Goal: Task Accomplishment & Management: Use online tool/utility

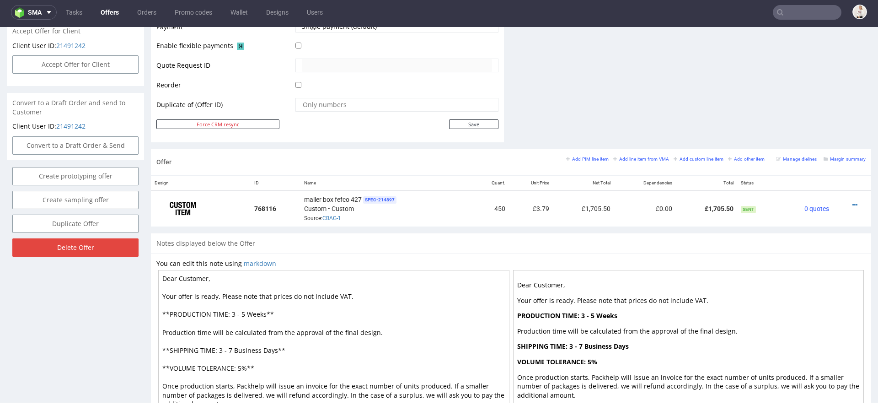
scroll to position [485, 0]
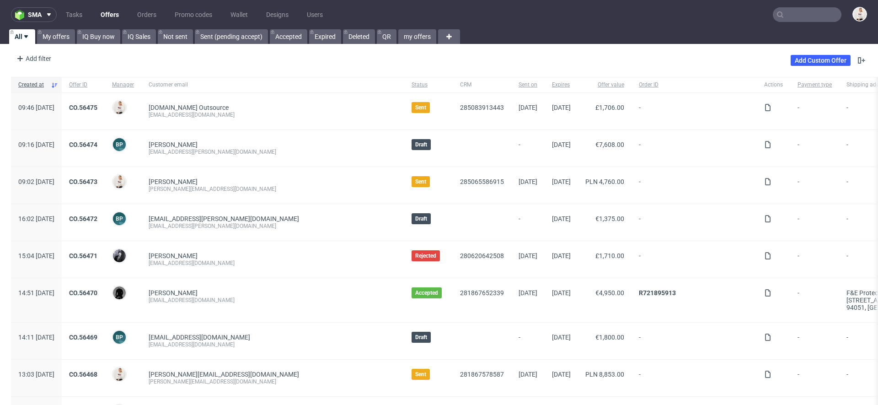
click at [795, 15] on input "text" at bounding box center [807, 14] width 69 height 15
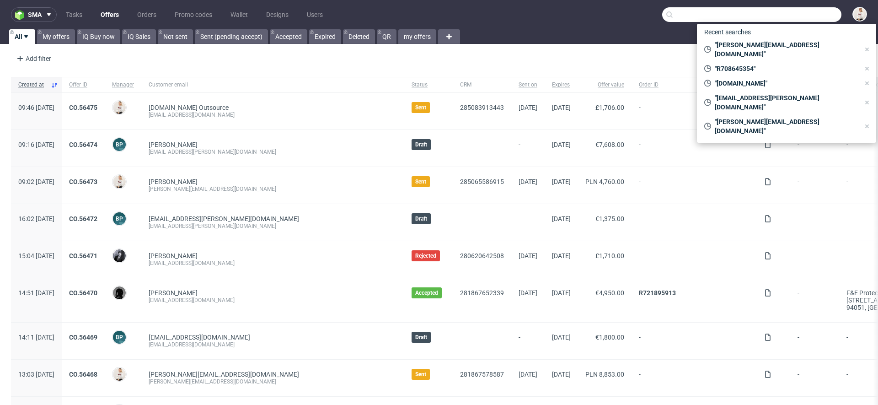
paste input "eppi.cz"
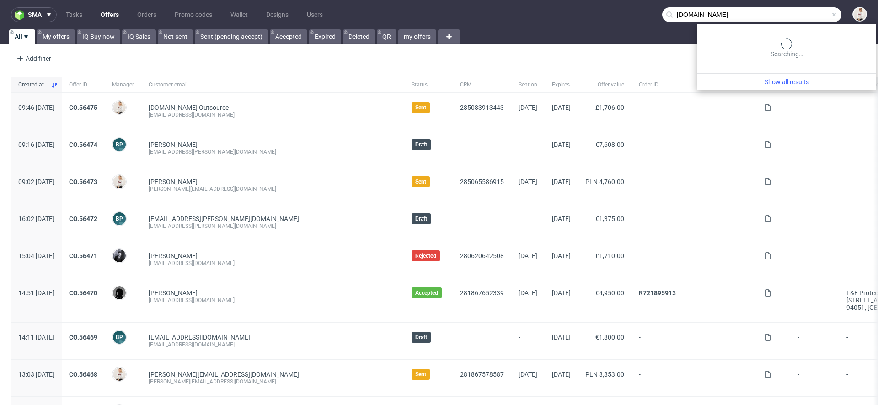
type input "eppi.cz"
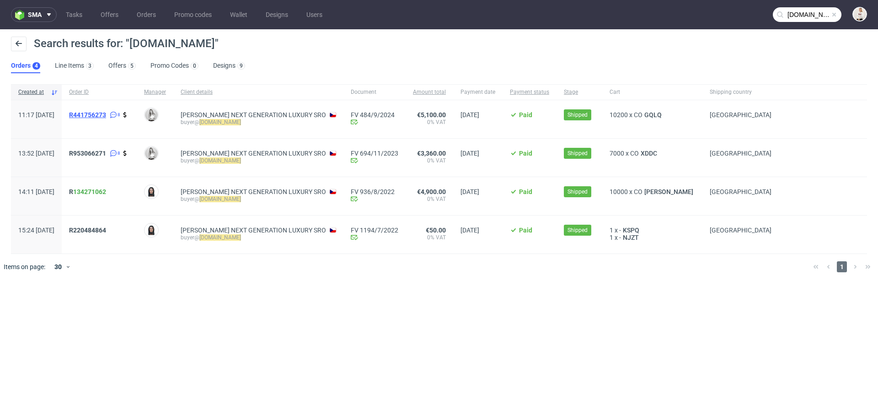
click at [106, 115] on span "R441756273" at bounding box center [87, 114] width 37 height 7
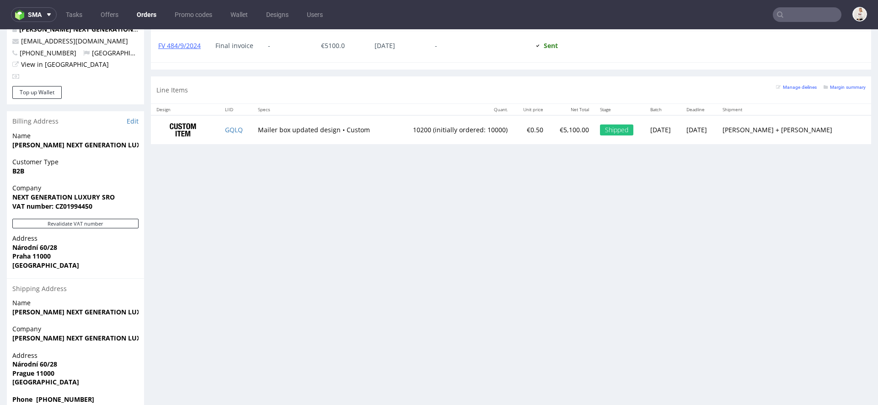
scroll to position [2, 0]
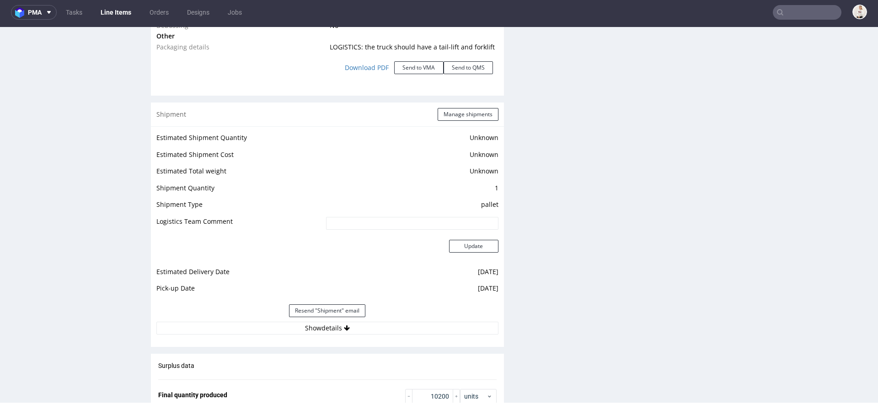
scroll to position [1105, 0]
click at [412, 66] on button "Send to VMA" at bounding box center [418, 66] width 49 height 13
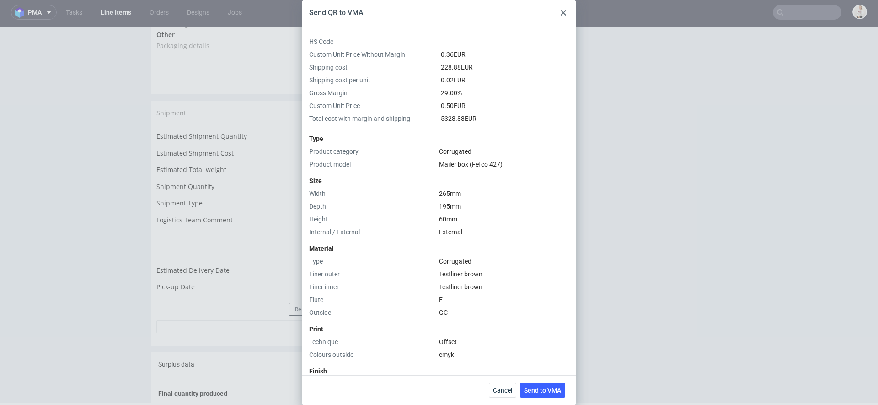
scroll to position [221, 0]
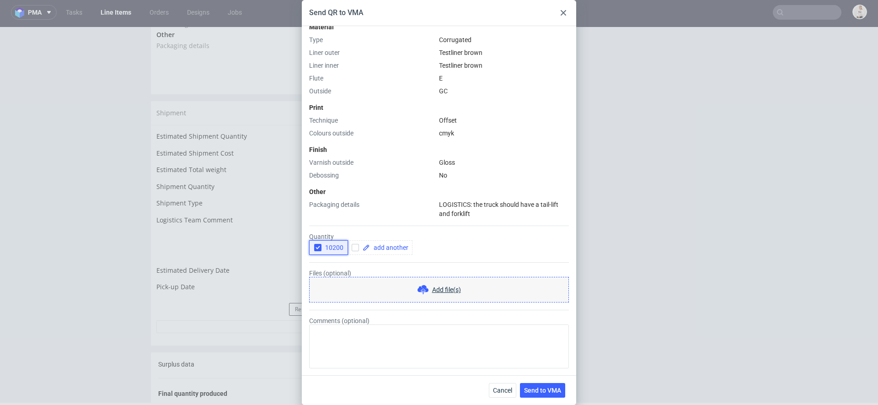
click at [314, 249] on div "button" at bounding box center [317, 247] width 7 height 7
click at [382, 248] on span at bounding box center [389, 247] width 38 height 6
checkbox input "true"
click at [434, 246] on span at bounding box center [433, 247] width 38 height 6
checkbox input "true"
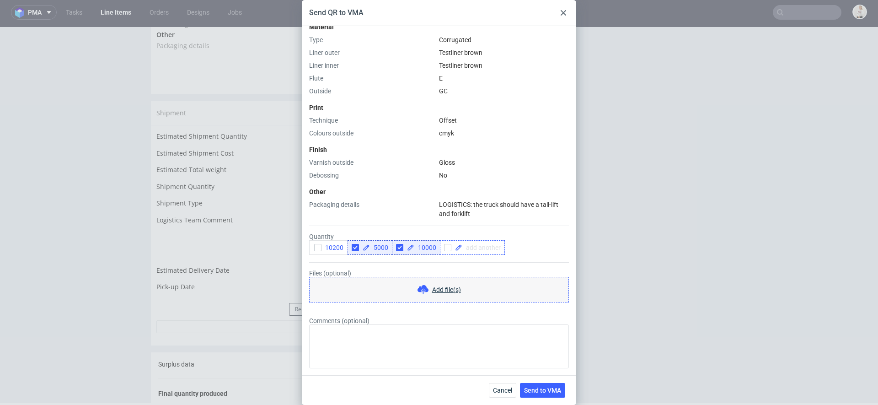
click at [469, 247] on span at bounding box center [481, 247] width 38 height 6
checkbox input "true"
click at [547, 392] on span "Send to VMA" at bounding box center [542, 390] width 37 height 6
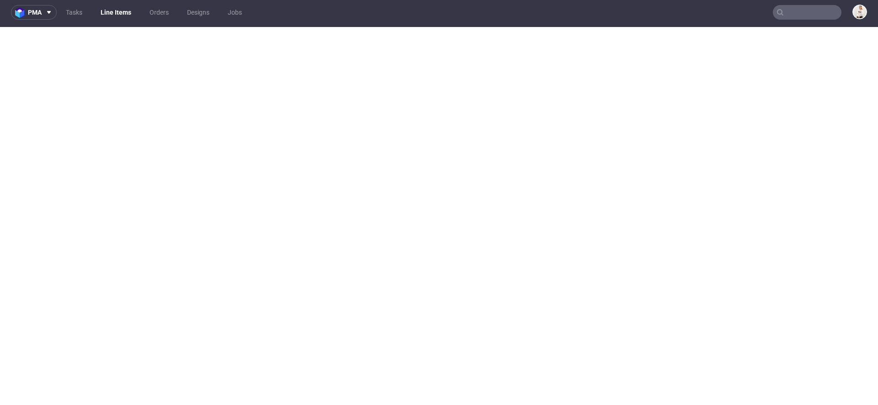
select select "in_progress"
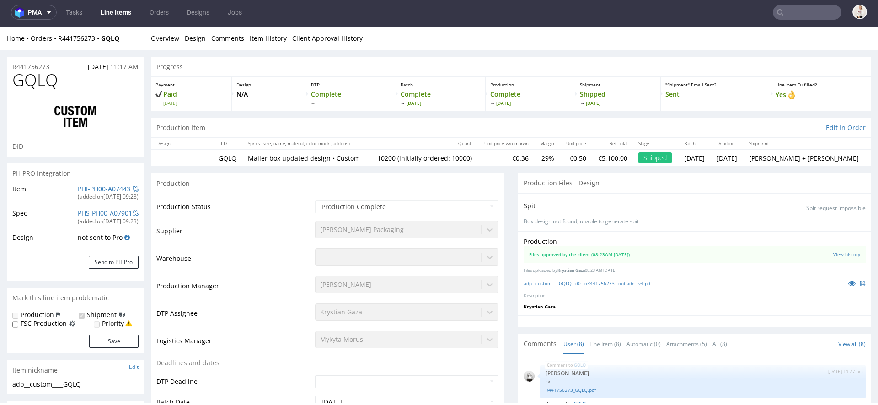
scroll to position [208, 0]
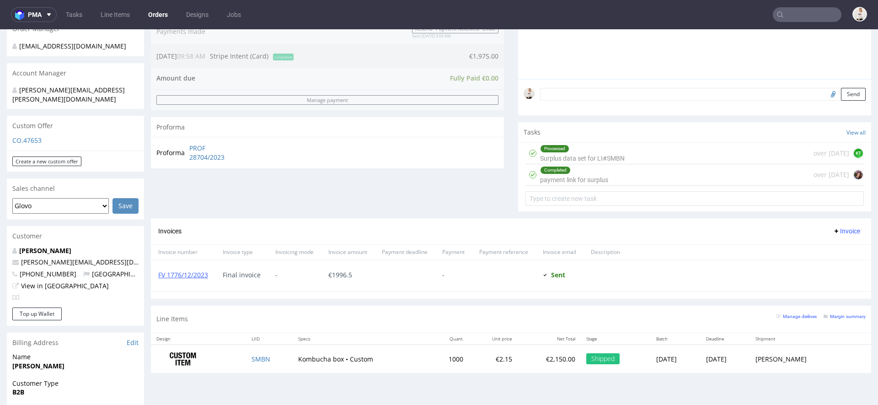
scroll to position [238, 0]
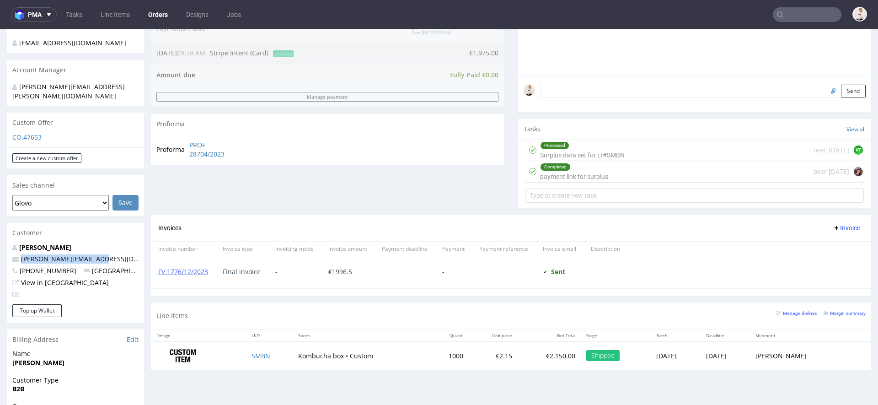
drag, startPoint x: 101, startPoint y: 250, endPoint x: 21, endPoint y: 252, distance: 80.1
click at [21, 254] on p "jakob@koksbryggeriet.se" at bounding box center [75, 258] width 126 height 9
copy link "jakob@koksbryggeriet.se"
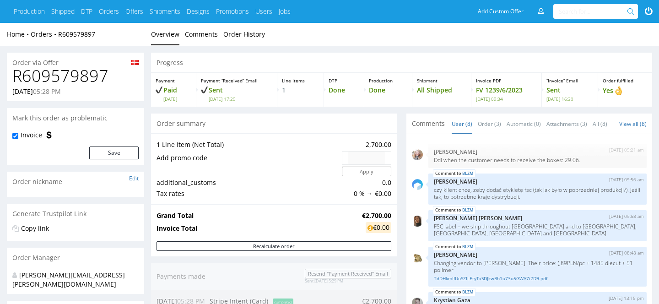
click at [95, 76] on h1 "R609579897" at bounding box center [75, 76] width 126 height 18
copy h1 "R609579897"
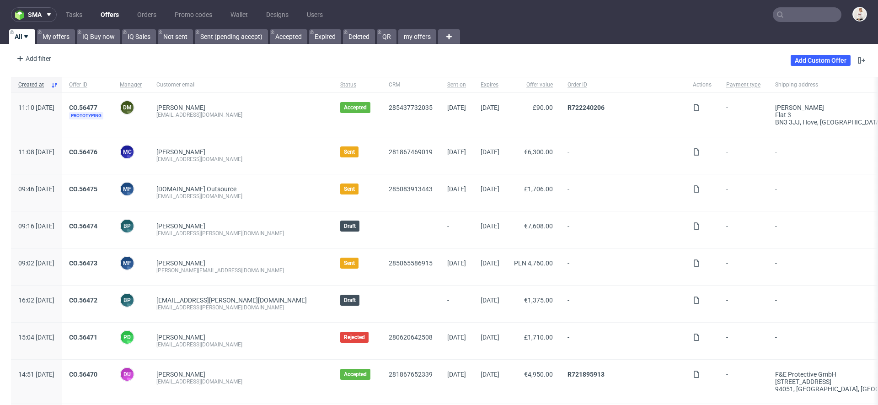
click at [816, 15] on input "text" at bounding box center [807, 14] width 69 height 15
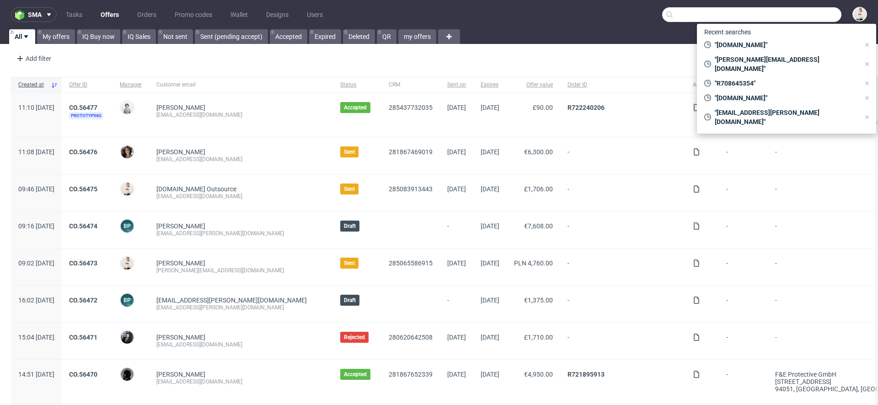
paste input "NUMV"
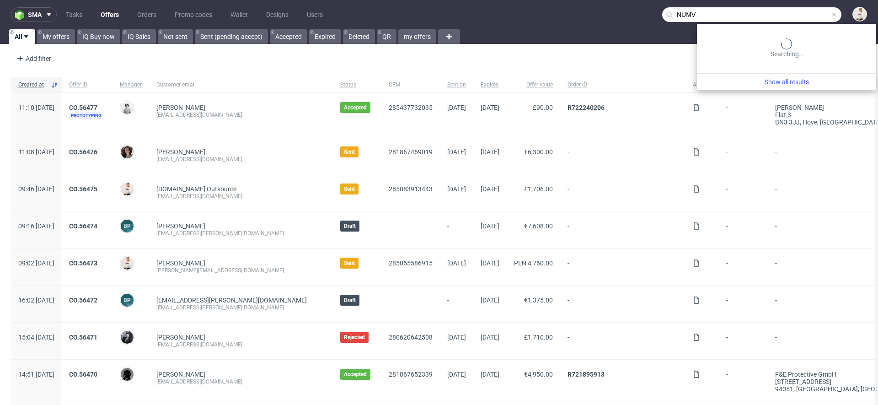
type input "NUMV"
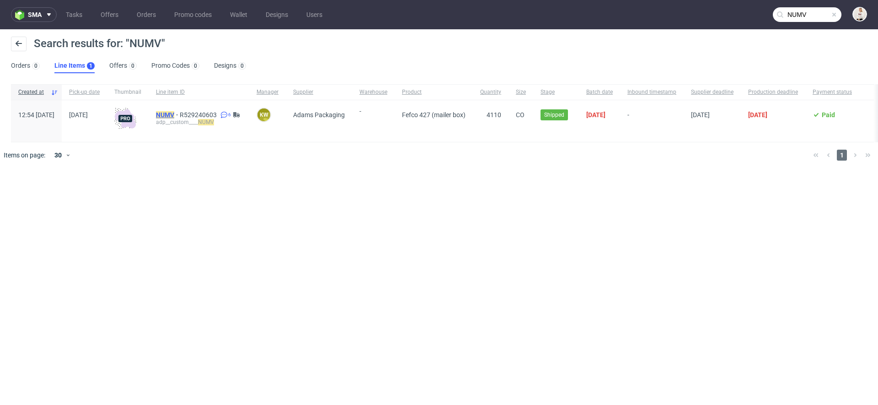
click at [174, 111] on mark "NUMV" at bounding box center [165, 114] width 18 height 7
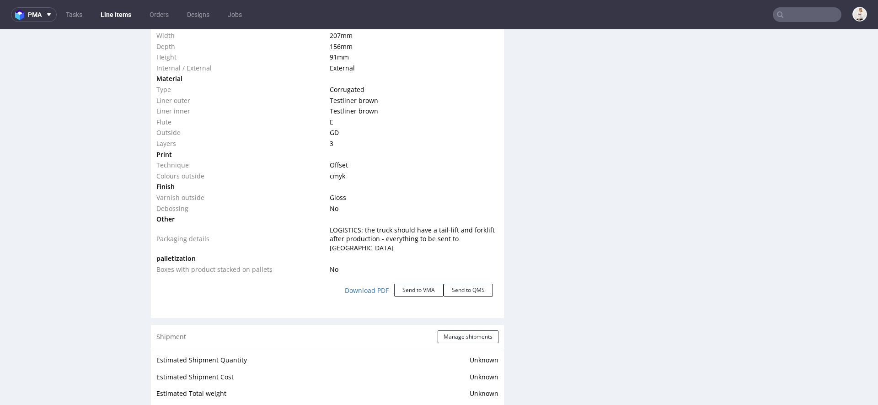
scroll to position [996, 0]
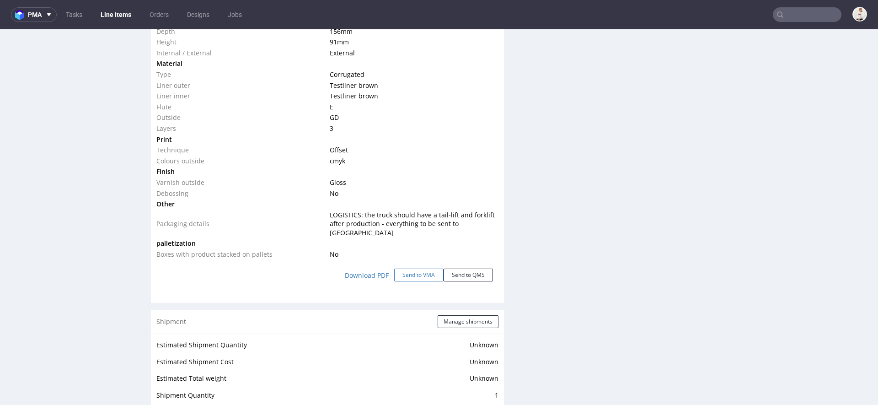
click at [419, 269] on button "Send to VMA" at bounding box center [418, 275] width 49 height 13
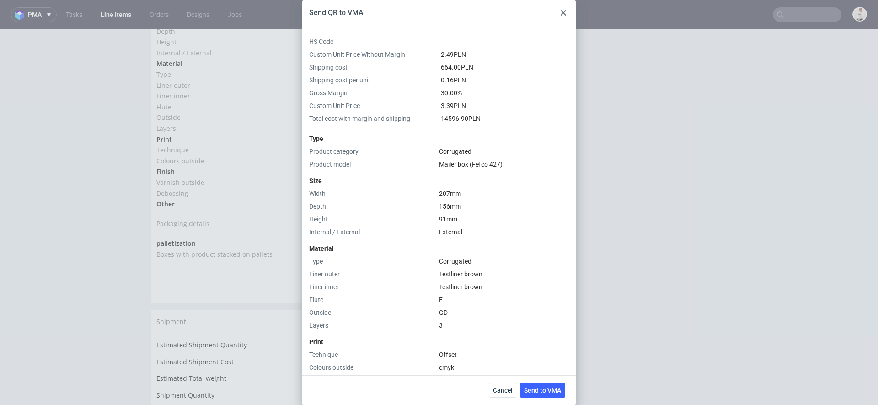
scroll to position [273, 0]
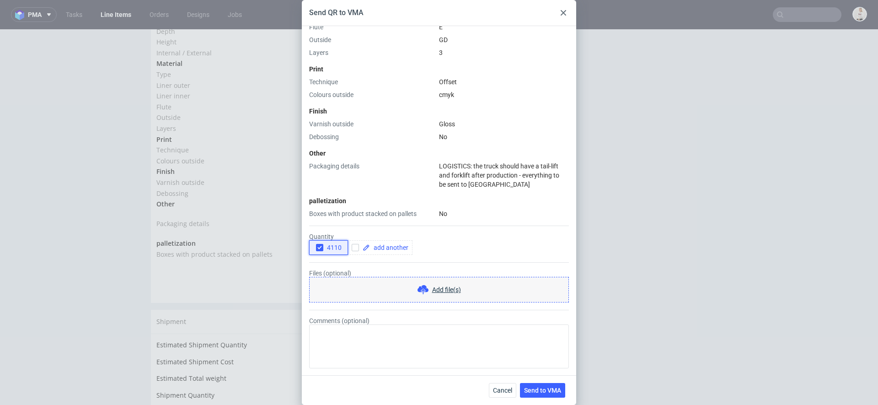
click at [320, 247] on use "button" at bounding box center [319, 247] width 4 height 3
click at [381, 245] on span at bounding box center [389, 247] width 38 height 6
checkbox input "true"
click at [436, 244] on span at bounding box center [433, 247] width 38 height 6
checkbox input "true"
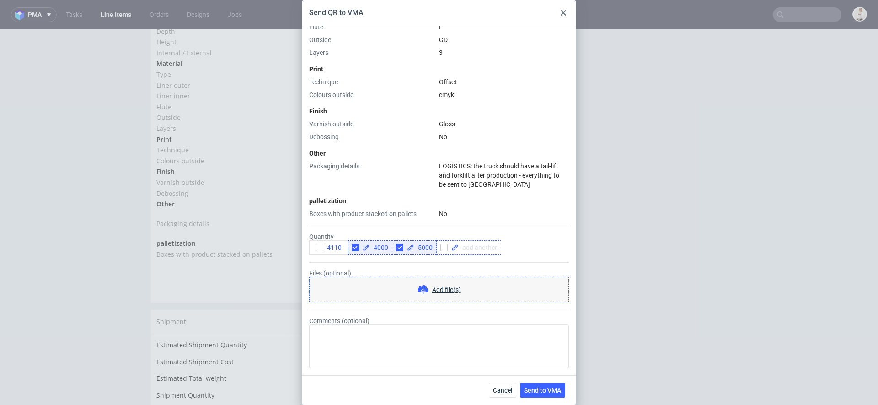
click at [486, 246] on span at bounding box center [478, 247] width 38 height 6
checkbox input "true"
click at [536, 388] on span "Send to VMA" at bounding box center [542, 390] width 37 height 6
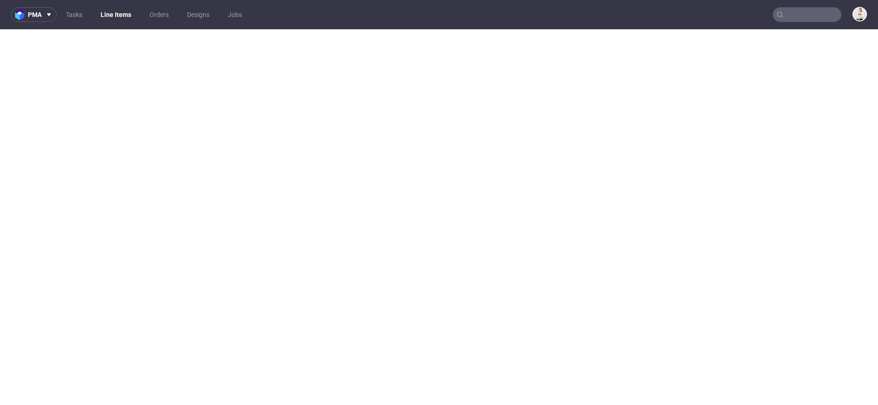
select select "in_progress"
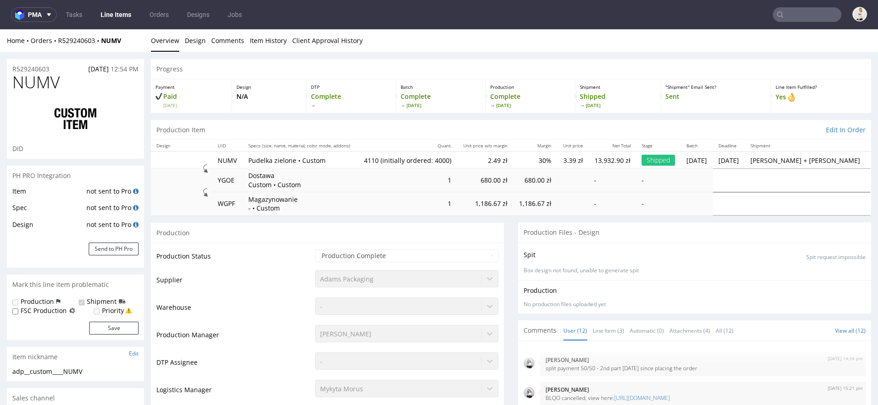
scroll to position [242, 0]
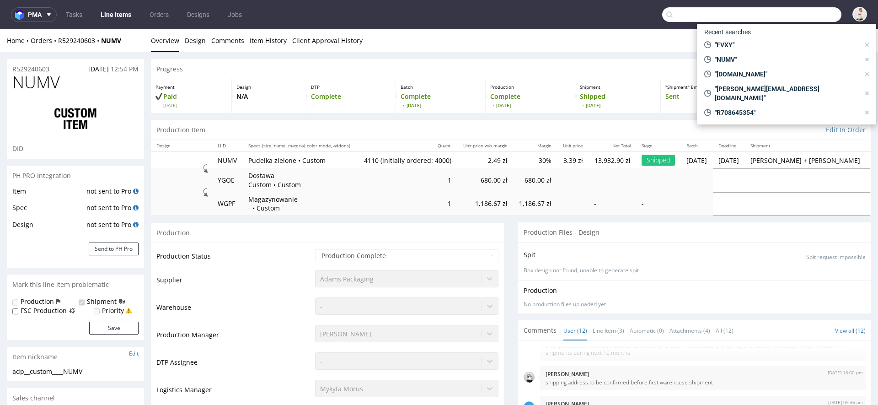
click at [795, 18] on input "text" at bounding box center [751, 14] width 179 height 15
paste input "[EMAIL_ADDRESS][DOMAIN_NAME]"
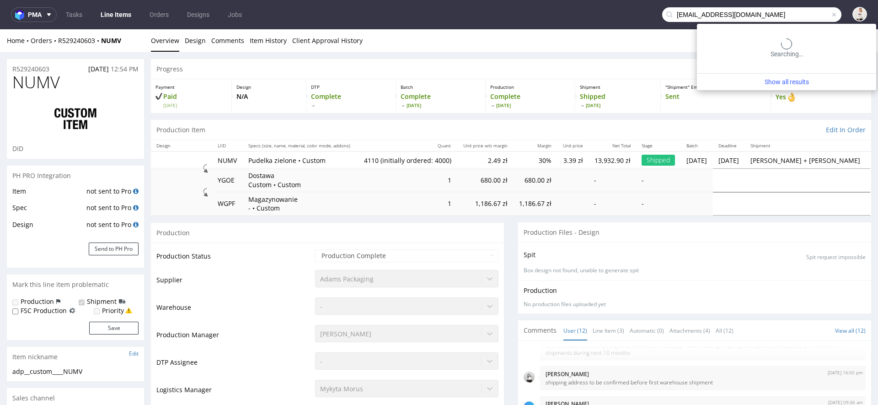
type input "[EMAIL_ADDRESS][DOMAIN_NAME]"
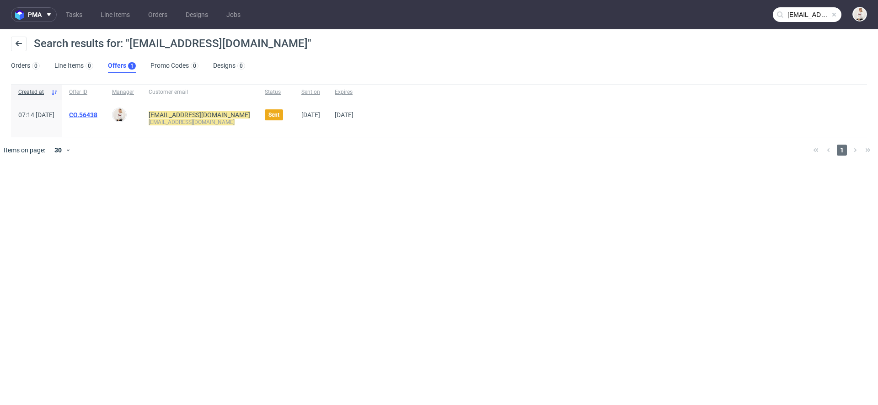
click at [97, 113] on link "CO.56438" at bounding box center [83, 114] width 28 height 7
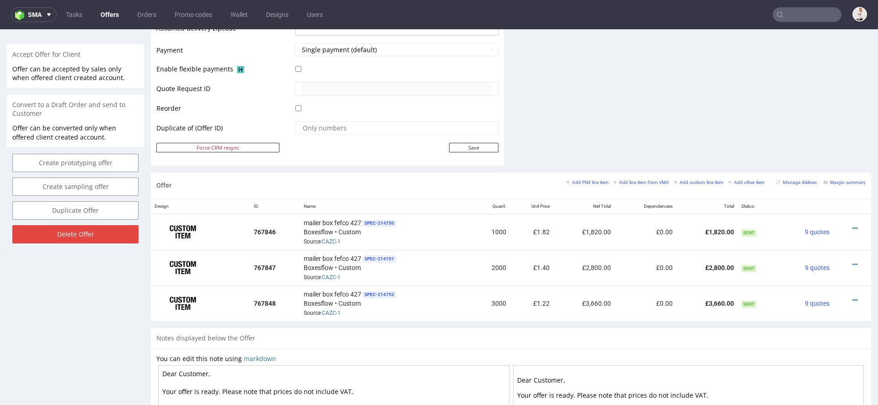
scroll to position [423, 0]
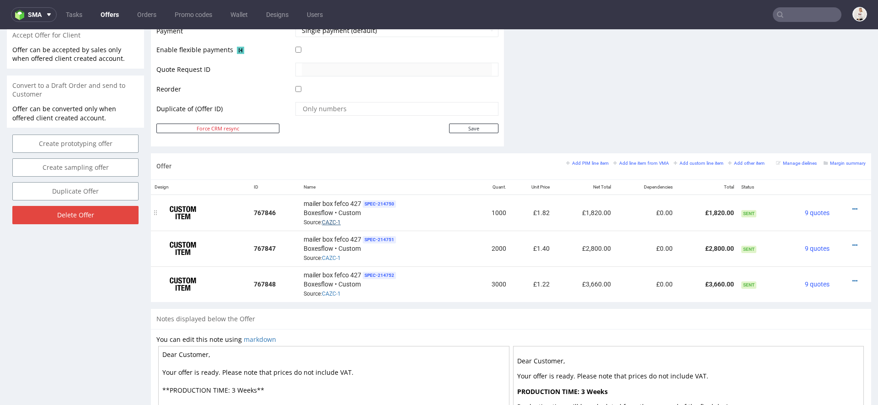
click at [327, 222] on link "CAZC-1" at bounding box center [331, 222] width 19 height 6
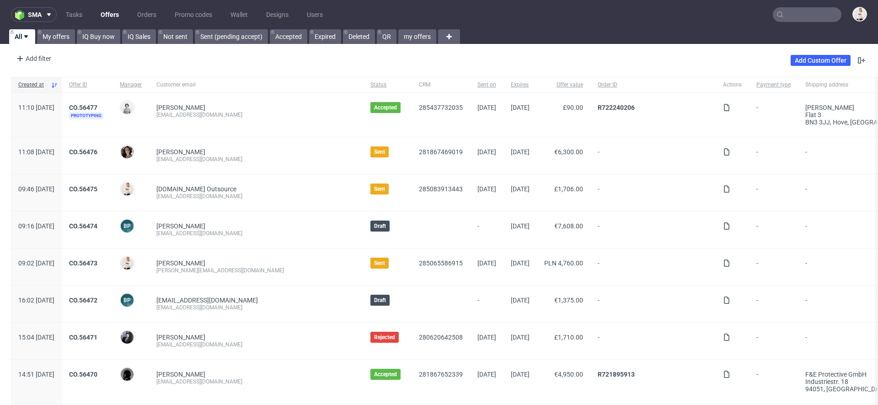
click at [785, 8] on input "text" at bounding box center [807, 14] width 69 height 15
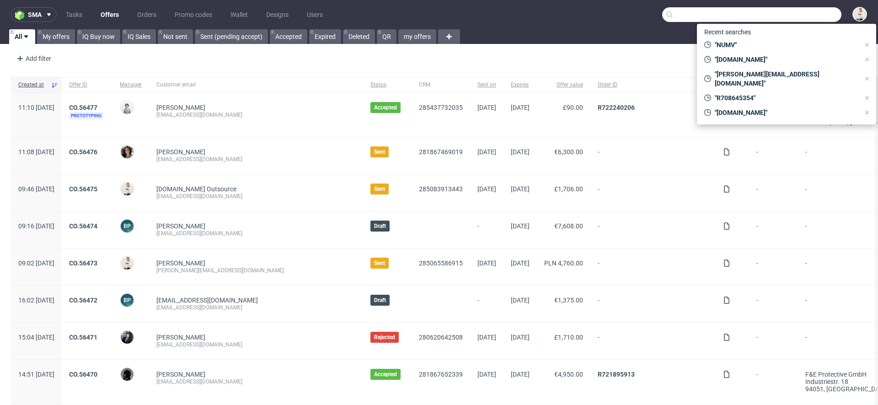
paste input "FVXY"
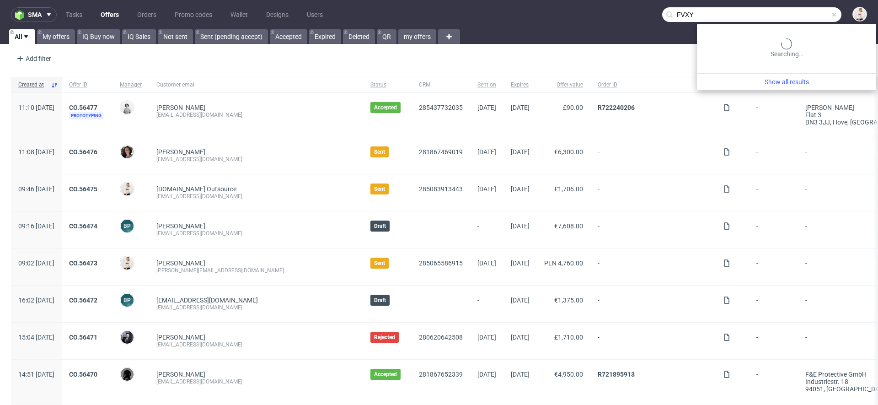
type input "FVXY"
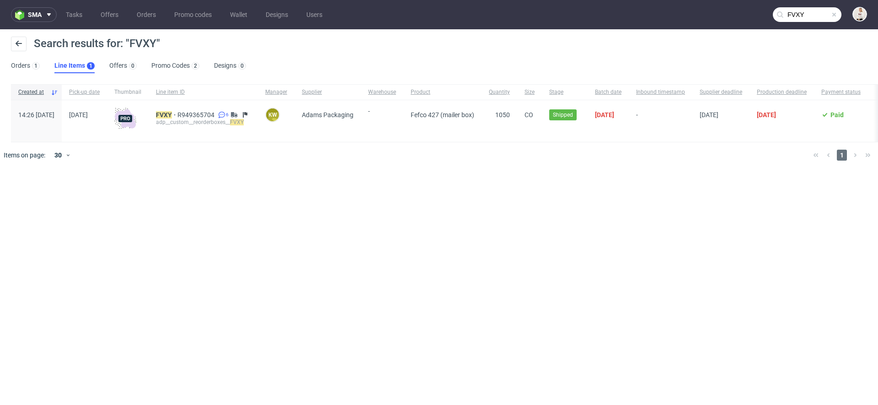
click at [437, 207] on div "sma Tasks Offers Orders Promo codes Wallet Designs Users FVXY Search results fo…" at bounding box center [439, 202] width 878 height 405
click at [172, 117] on mark "FVXY" at bounding box center [164, 114] width 16 height 7
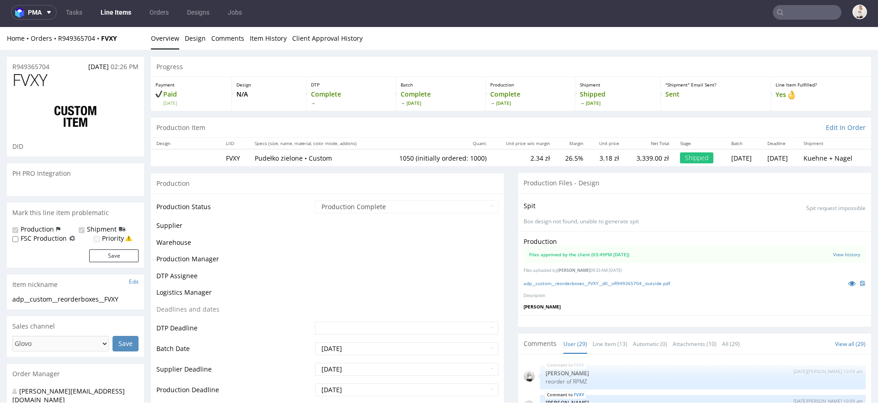
scroll to position [1165, 0]
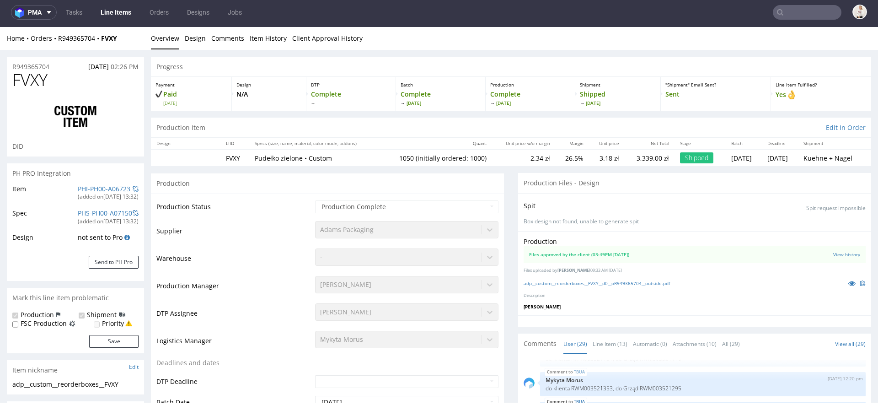
select select "in_progress"
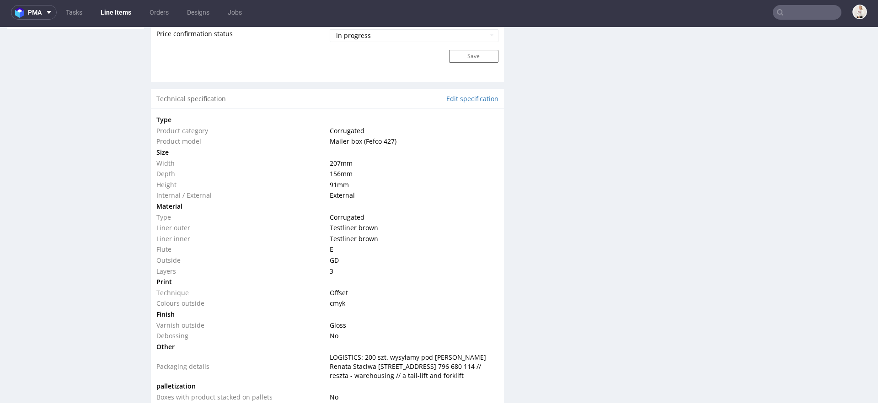
scroll to position [826, 0]
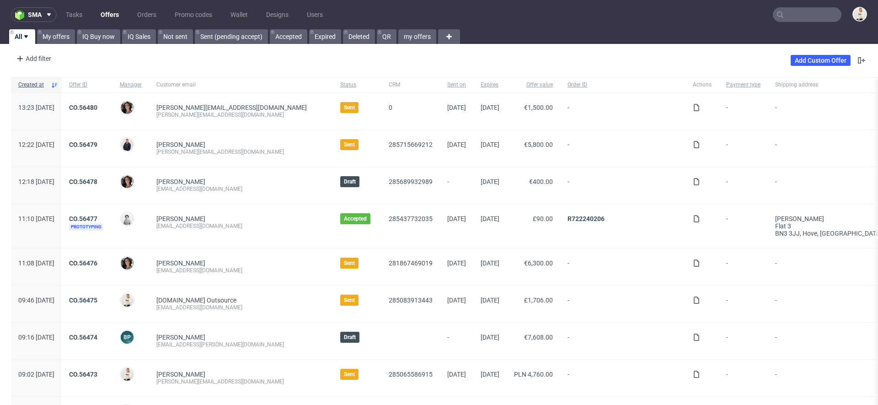
click at [807, 16] on input "text" at bounding box center [807, 14] width 69 height 15
paste input "[EMAIL_ADDRESS][DOMAIN_NAME]"
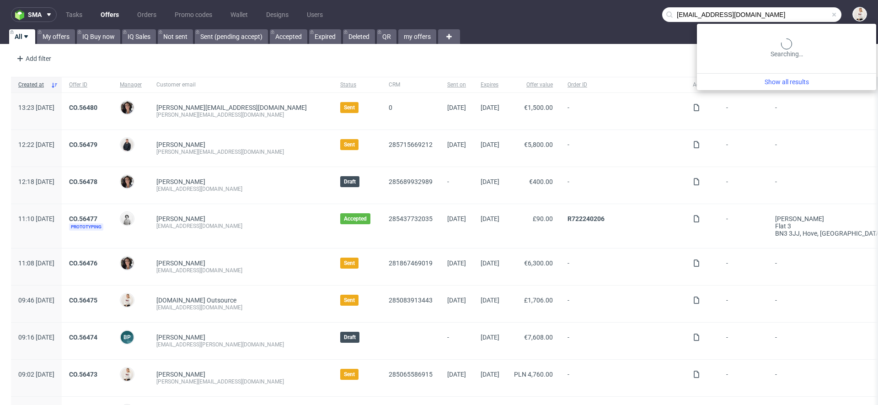
type input "[EMAIL_ADDRESS][DOMAIN_NAME]"
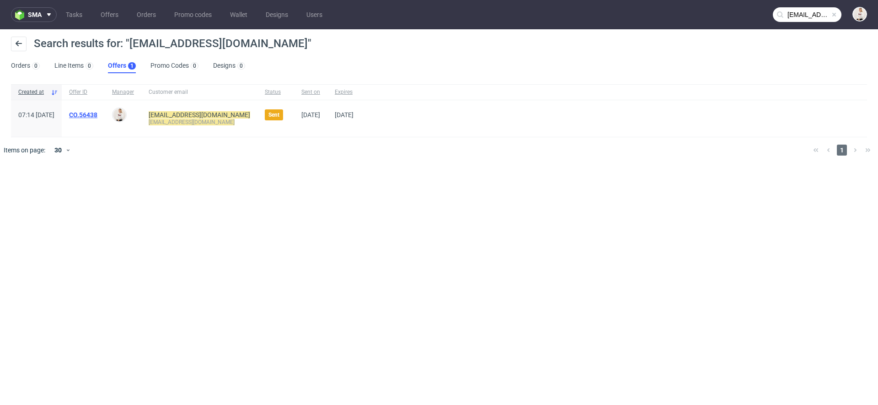
click at [97, 112] on link "CO.56438" at bounding box center [83, 114] width 28 height 7
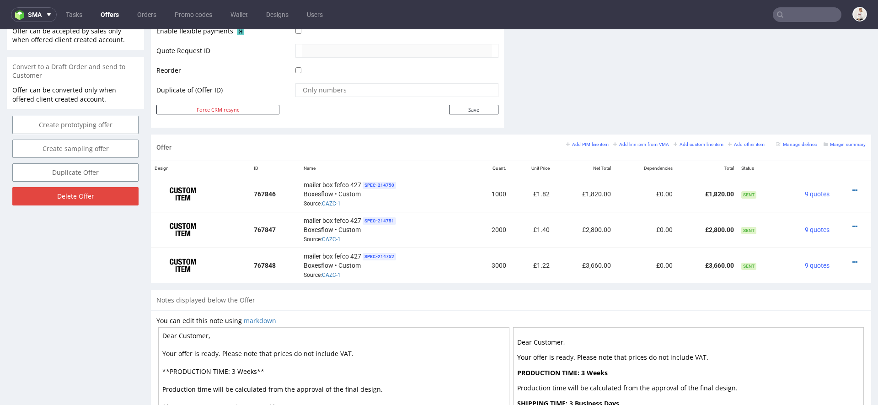
scroll to position [435, 0]
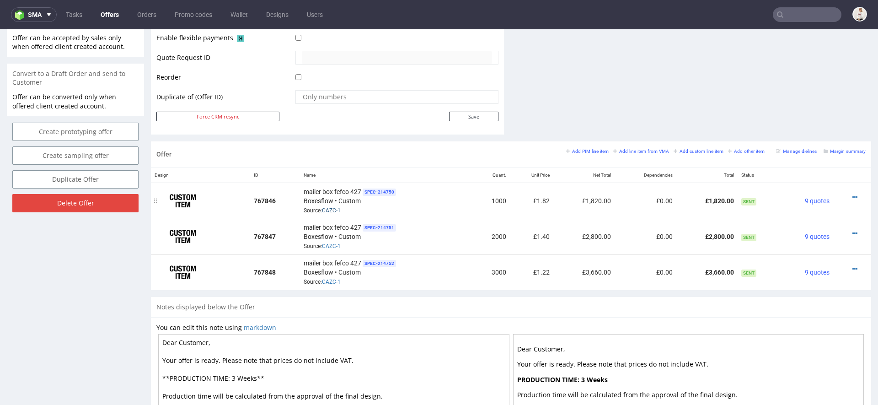
click at [330, 209] on link "CAZC-1" at bounding box center [331, 210] width 19 height 6
click at [102, 15] on link "Offers" at bounding box center [109, 14] width 29 height 15
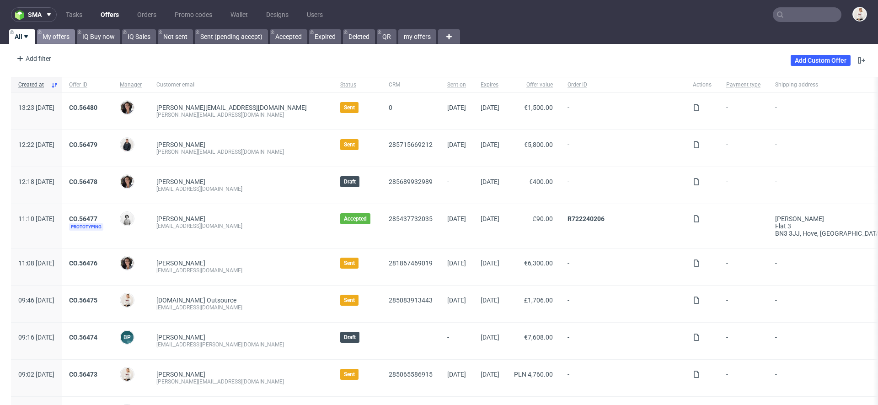
click at [59, 36] on link "My offers" at bounding box center [56, 36] width 38 height 15
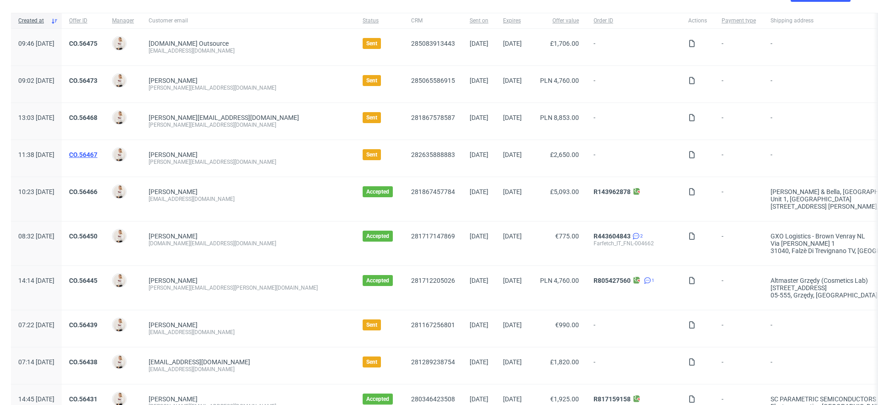
click at [97, 155] on link "CO.56467" at bounding box center [83, 154] width 28 height 7
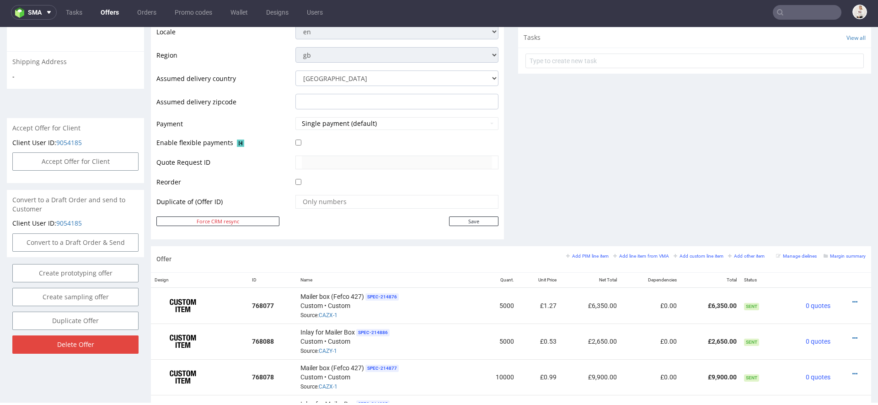
scroll to position [336, 0]
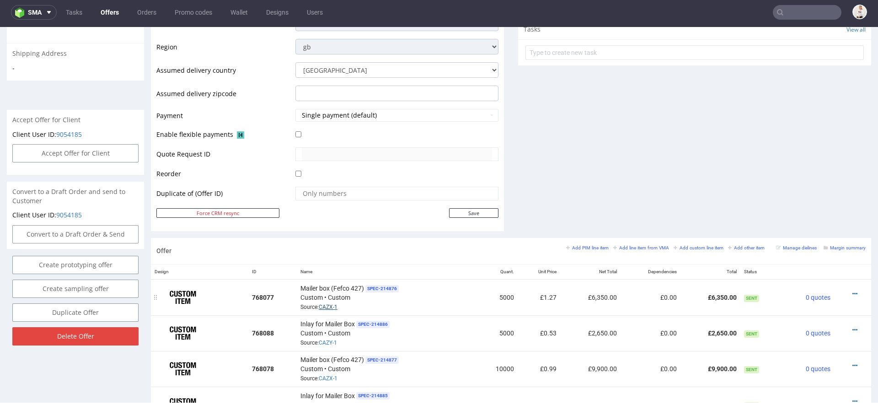
click at [327, 306] on link "CAZX-1" at bounding box center [328, 307] width 19 height 6
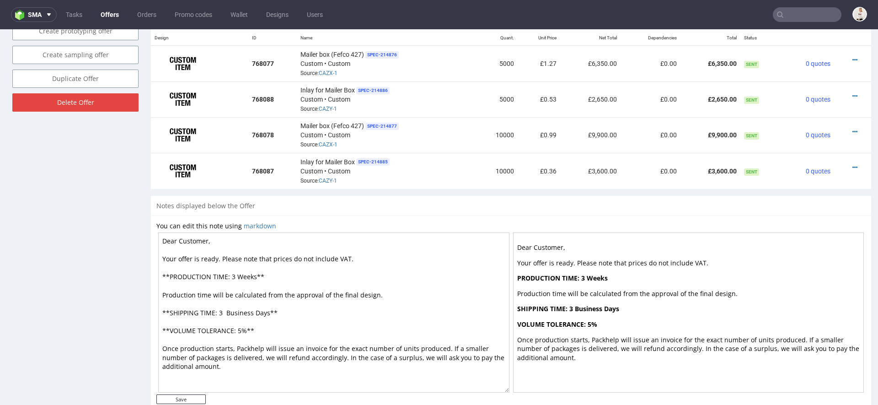
scroll to position [574, 0]
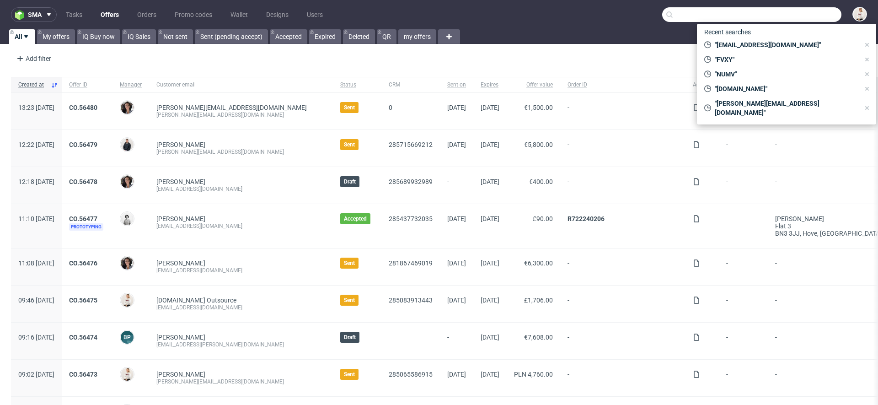
click at [774, 8] on input "text" at bounding box center [751, 14] width 179 height 15
click at [760, 43] on span ""[EMAIL_ADDRESS][DOMAIN_NAME]"" at bounding box center [785, 44] width 149 height 9
type input "[EMAIL_ADDRESS][DOMAIN_NAME]"
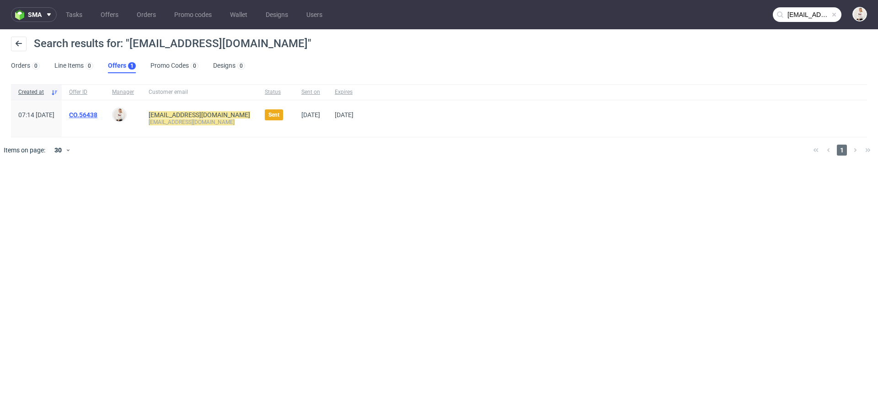
click at [97, 112] on link "CO.56438" at bounding box center [83, 114] width 28 height 7
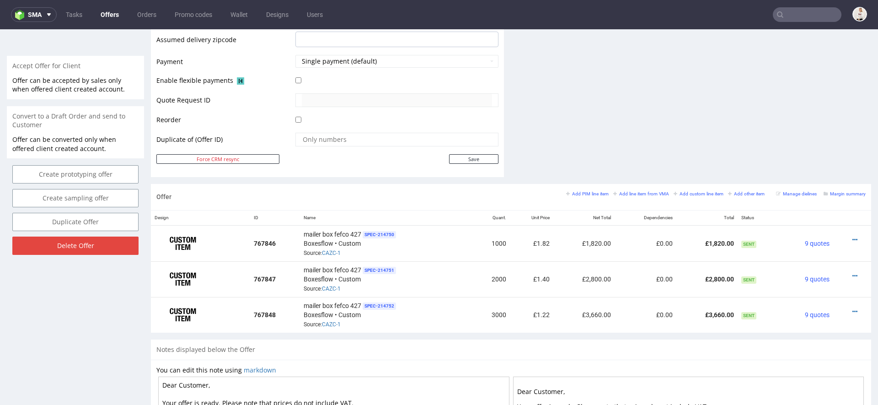
scroll to position [388, 0]
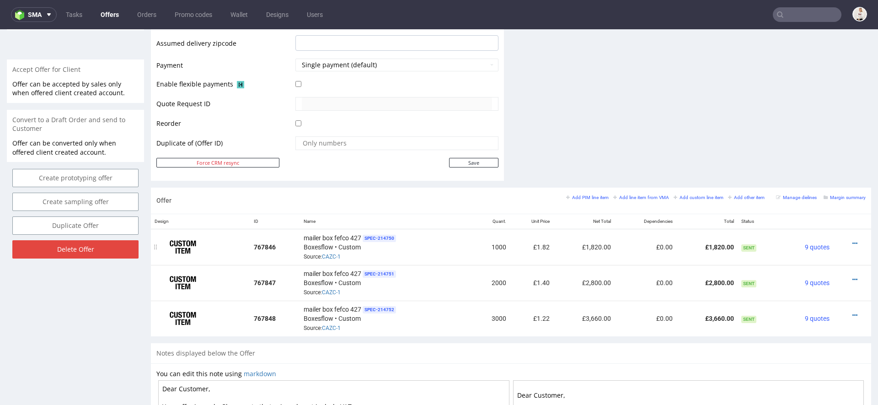
click at [849, 239] on div at bounding box center [849, 243] width 25 height 9
click at [840, 239] on div at bounding box center [849, 243] width 25 height 9
click at [853, 240] on icon at bounding box center [855, 243] width 5 height 6
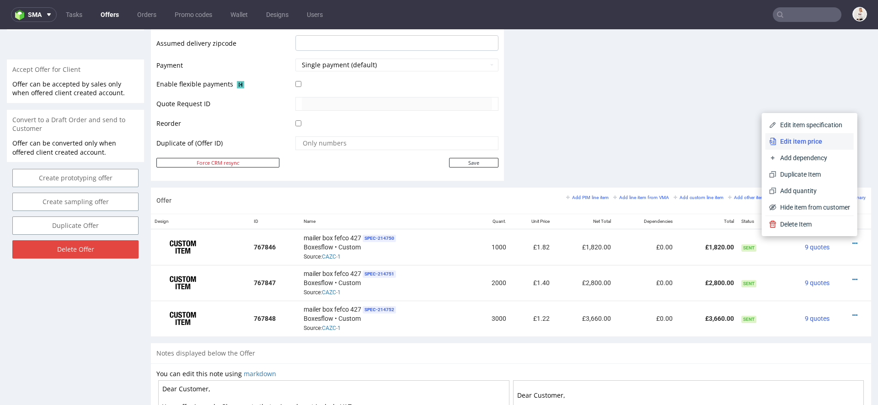
click at [801, 140] on span "Edit item price" at bounding box center [814, 141] width 74 height 9
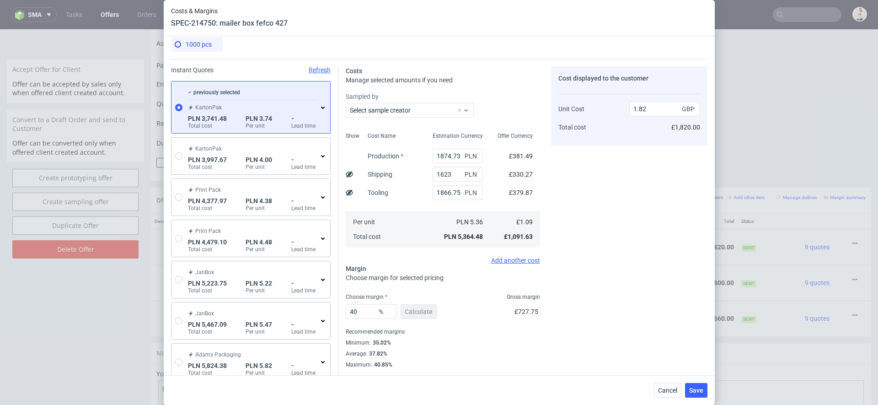
scroll to position [58, 0]
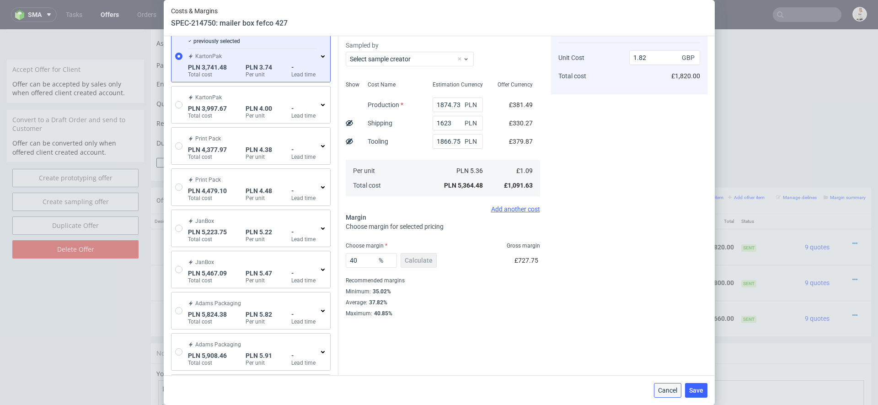
click at [669, 392] on span "Cancel" at bounding box center [667, 390] width 19 height 6
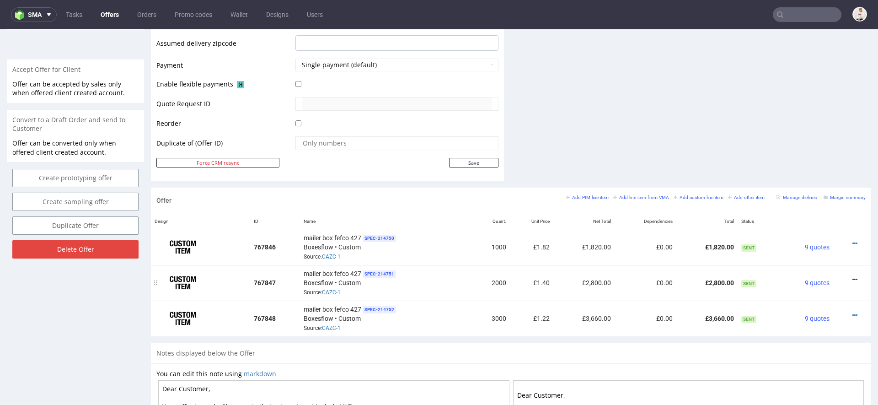
click at [853, 276] on icon at bounding box center [855, 279] width 5 height 6
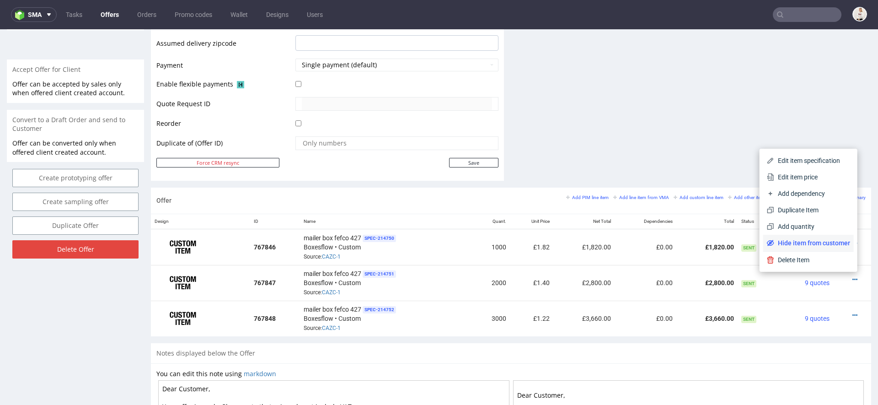
click at [806, 245] on span "Hide item from customer" at bounding box center [812, 242] width 76 height 9
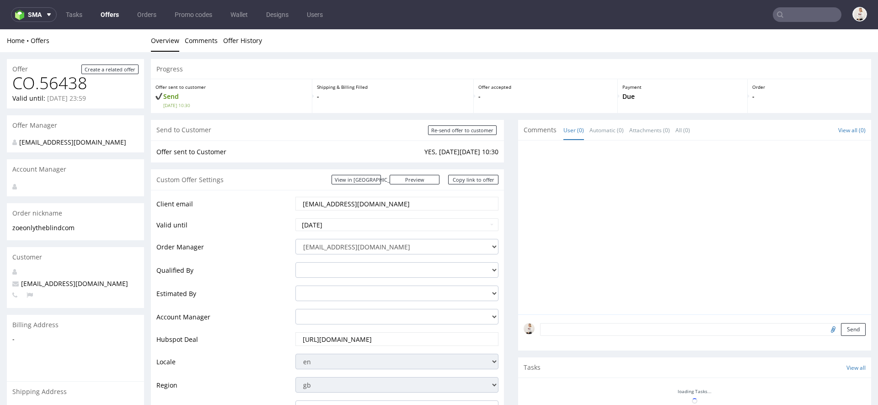
scroll to position [556, 0]
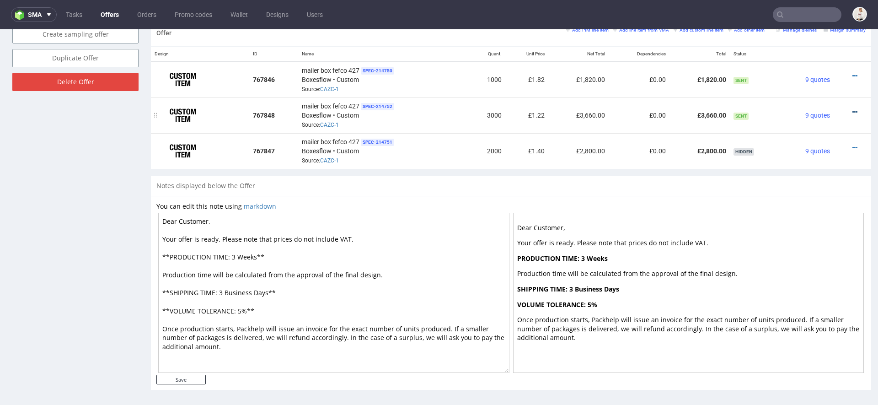
click at [853, 109] on icon at bounding box center [855, 112] width 5 height 6
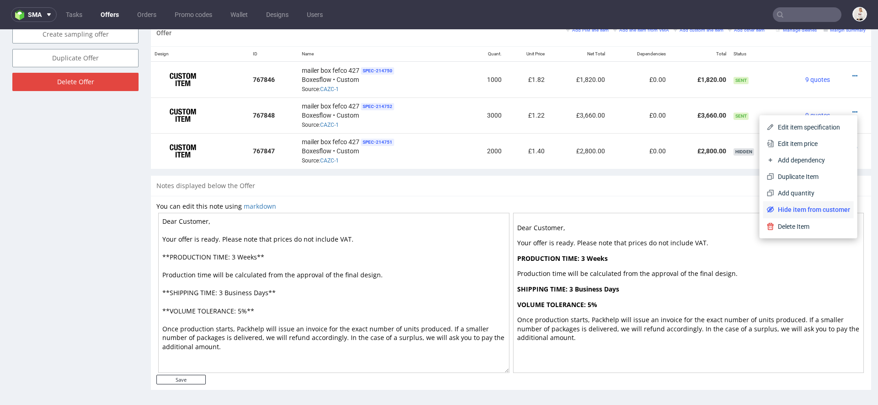
click at [800, 211] on span "Hide item from customer" at bounding box center [812, 209] width 76 height 9
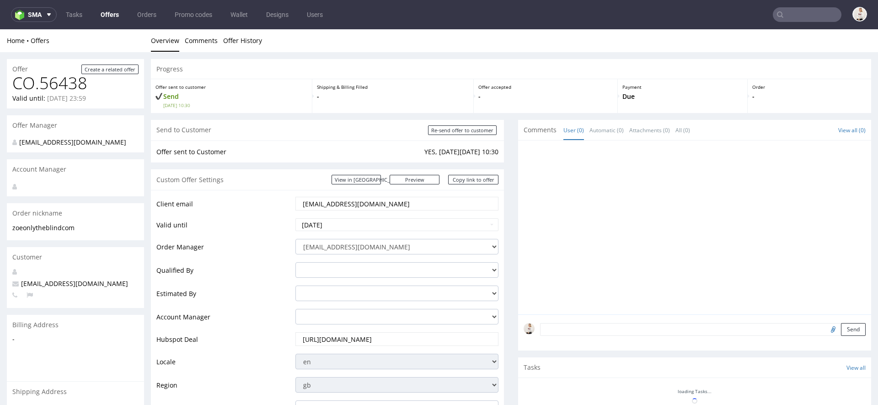
scroll to position [0, 0]
click at [472, 177] on link "Copy link to offer" at bounding box center [473, 180] width 50 height 10
click at [465, 181] on link "Copy link to offer" at bounding box center [473, 180] width 50 height 10
